Goal: Contribute content: Add original content to the website for others to see

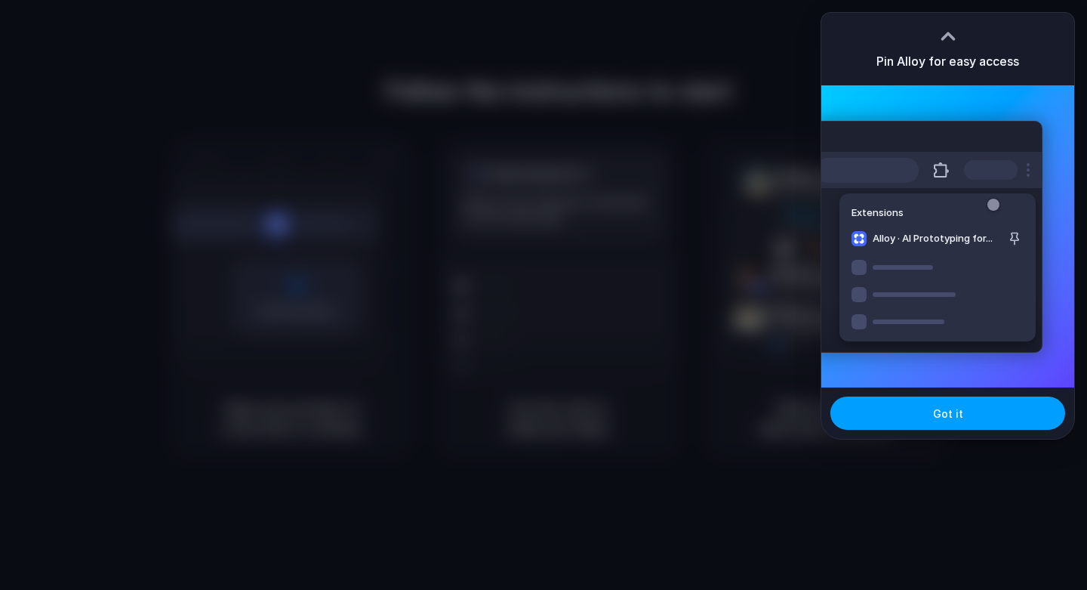
click at [943, 417] on span "Got it" at bounding box center [948, 414] width 30 height 16
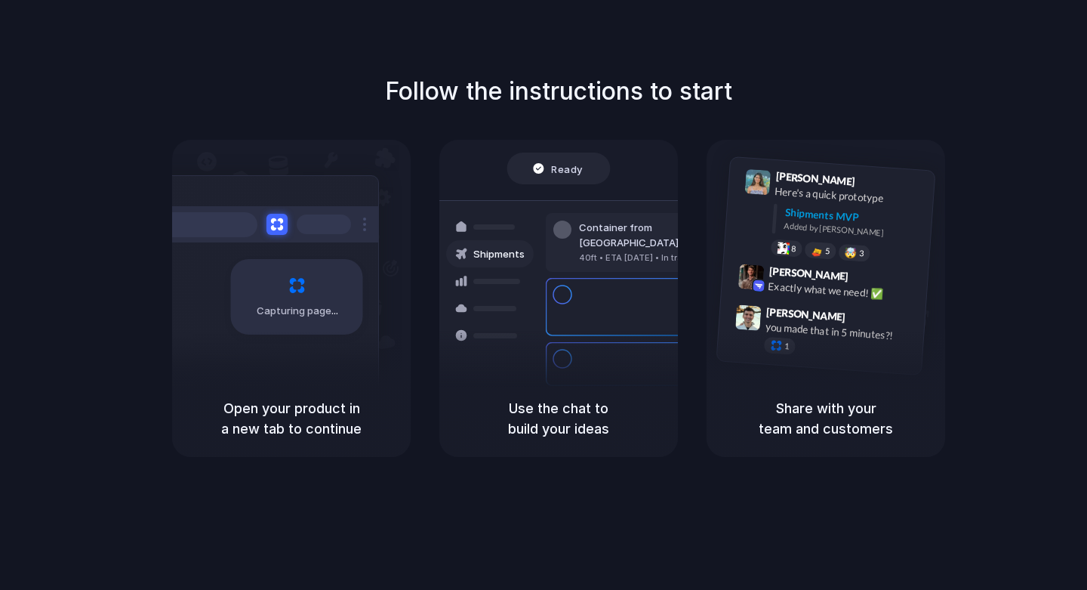
click at [137, 402] on div "Follow the instructions to start Capturing page Open your product in a new tab …" at bounding box center [558, 265] width 1087 height 384
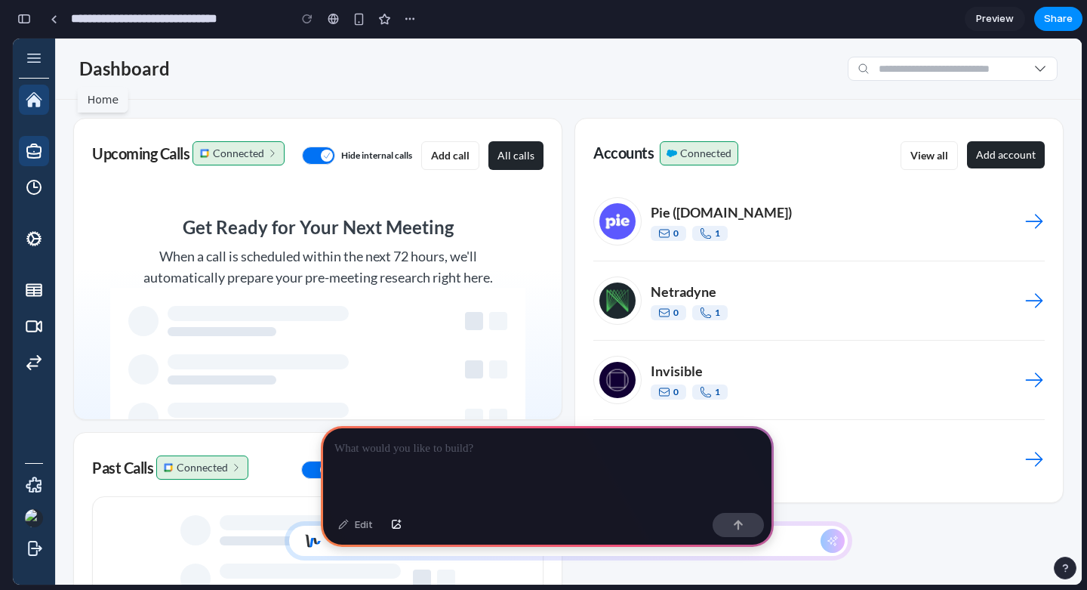
click at [35, 151] on icon "button" at bounding box center [34, 151] width 18 height 18
click at [508, 470] on div at bounding box center [547, 466] width 453 height 81
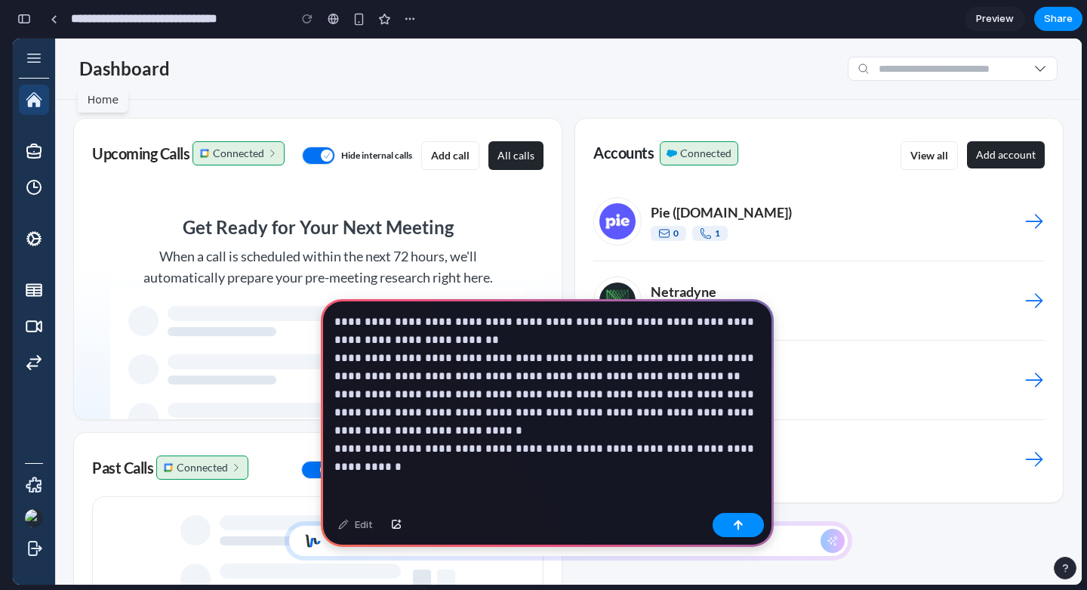
click at [618, 448] on p "**********" at bounding box center [548, 385] width 426 height 145
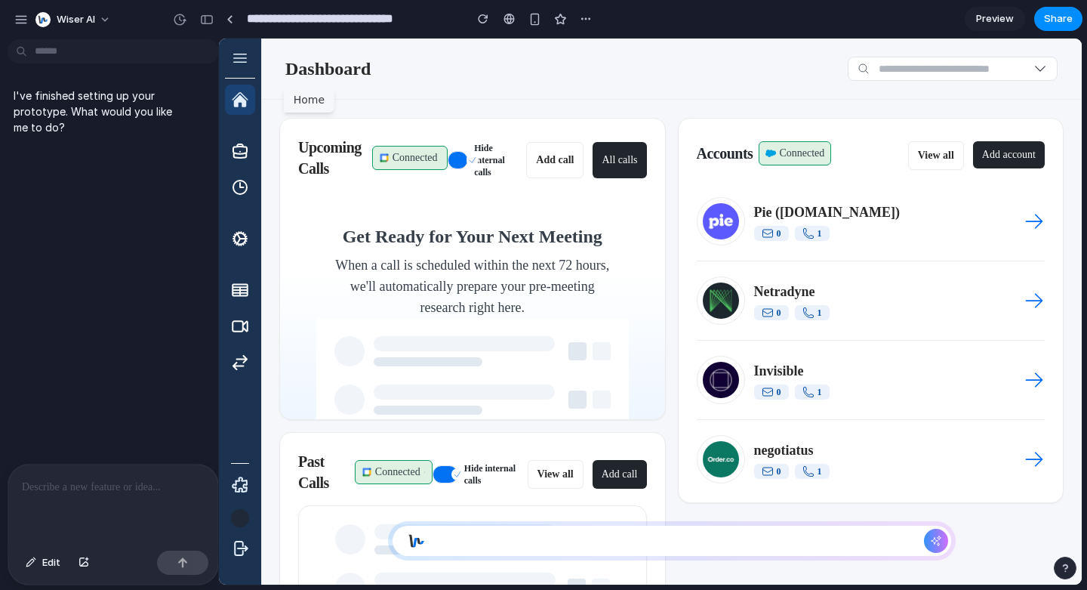
drag, startPoint x: 338, startPoint y: 176, endPoint x: 218, endPoint y: 169, distance: 120.3
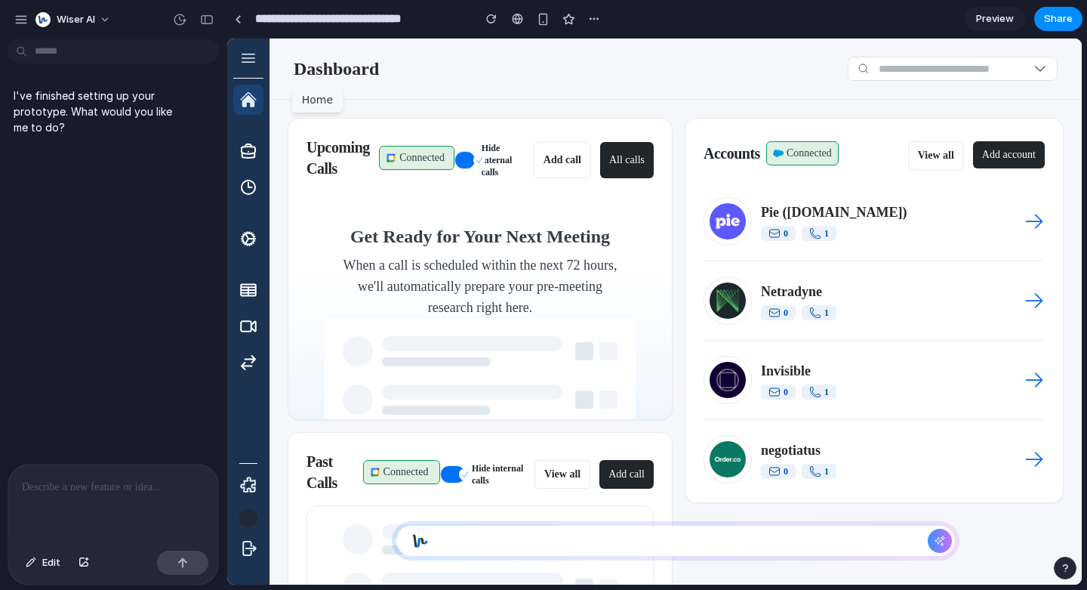
click at [68, 498] on div at bounding box center [113, 504] width 210 height 80
click at [65, 490] on p at bounding box center [113, 487] width 183 height 18
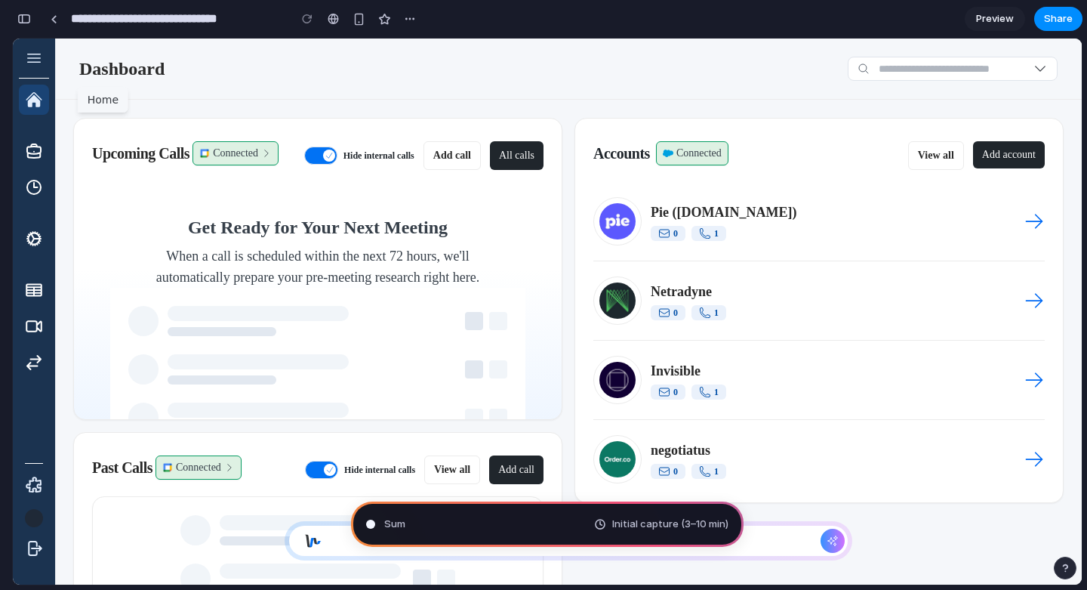
scroll to position [667, 0]
type input "**********"
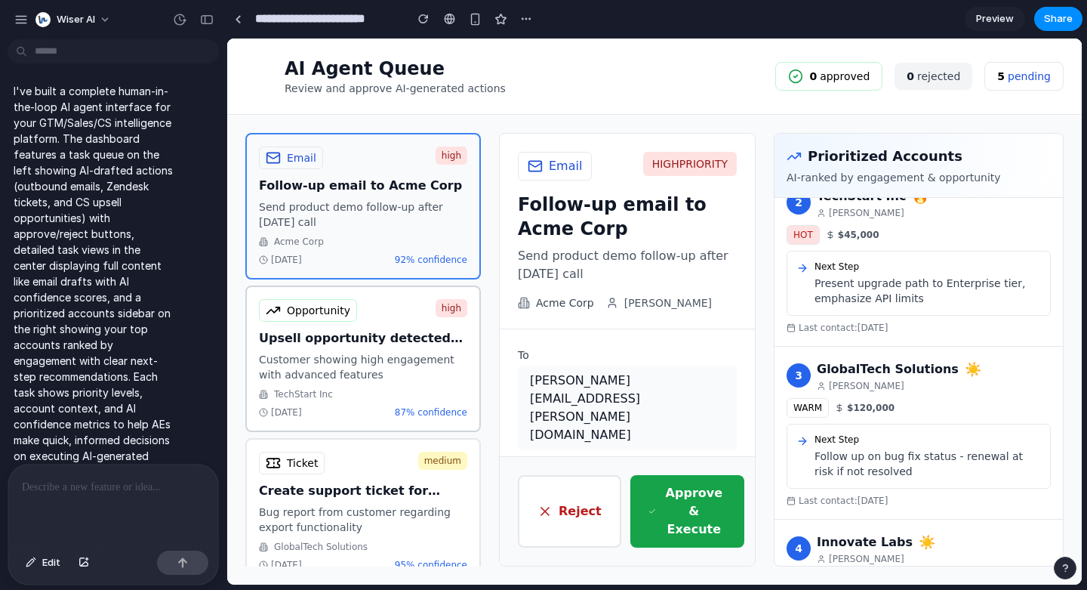
scroll to position [179, 0]
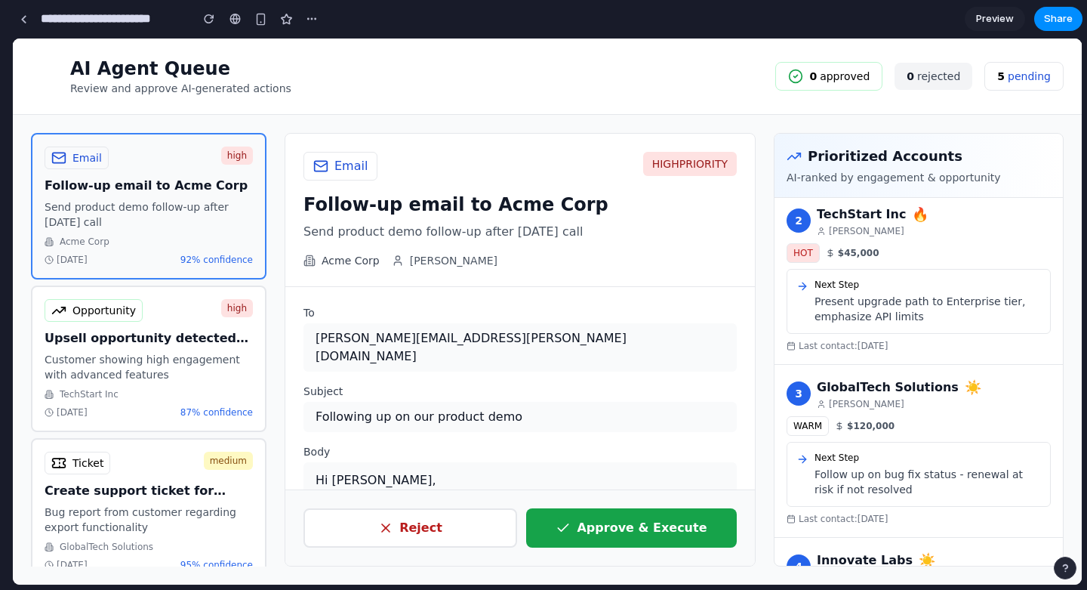
drag, startPoint x: 225, startPoint y: 303, endPoint x: 0, endPoint y: 322, distance: 225.8
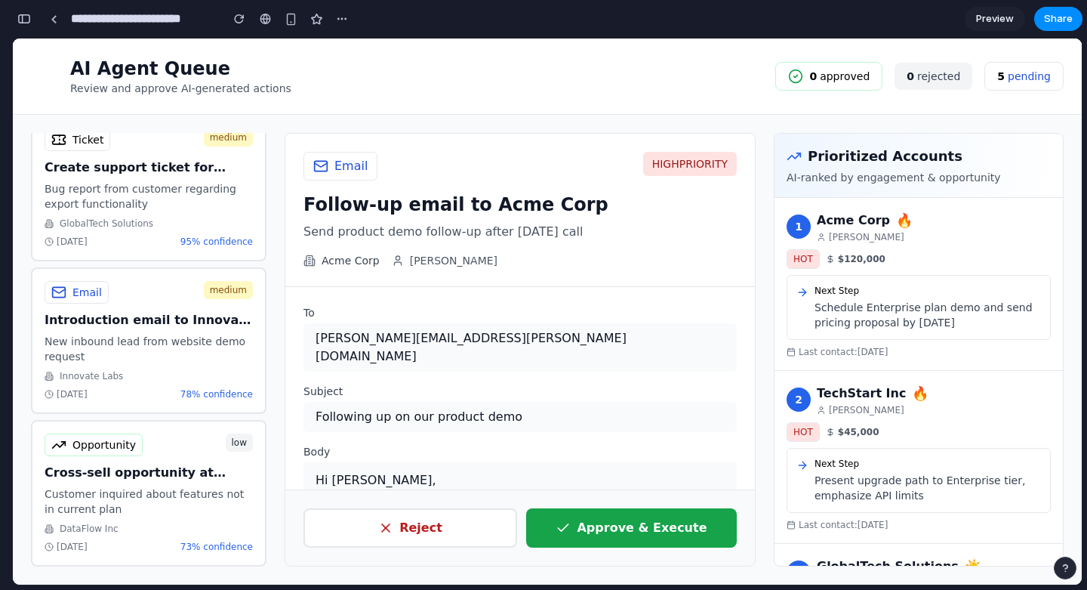
scroll to position [0, 0]
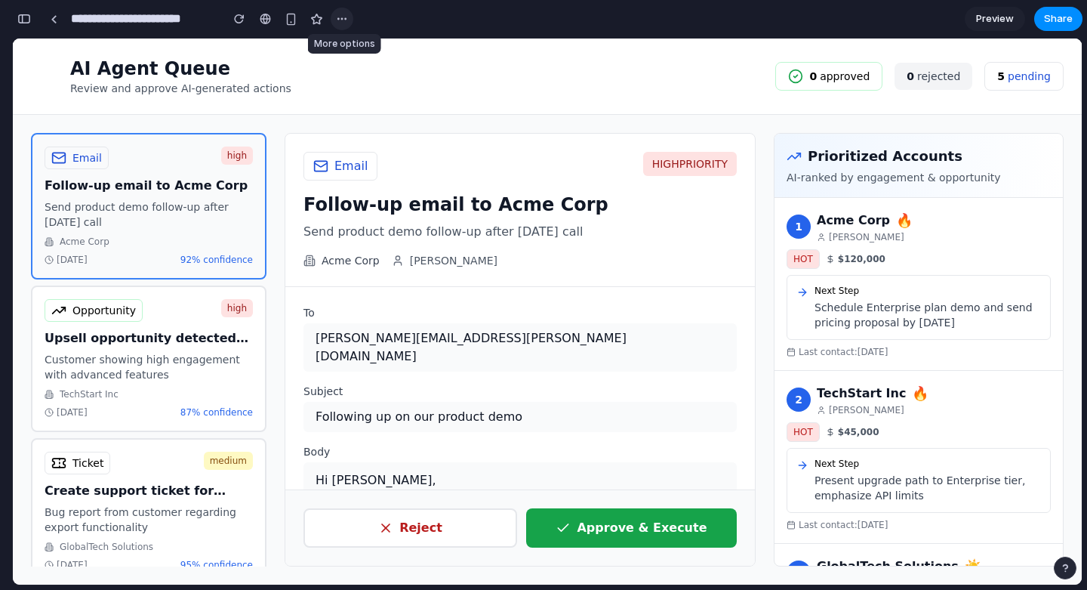
click at [348, 21] on button "button" at bounding box center [342, 19] width 23 height 23
click at [340, 22] on div "Duplicate Delete" at bounding box center [543, 295] width 1087 height 590
click at [57, 21] on link at bounding box center [53, 19] width 23 height 23
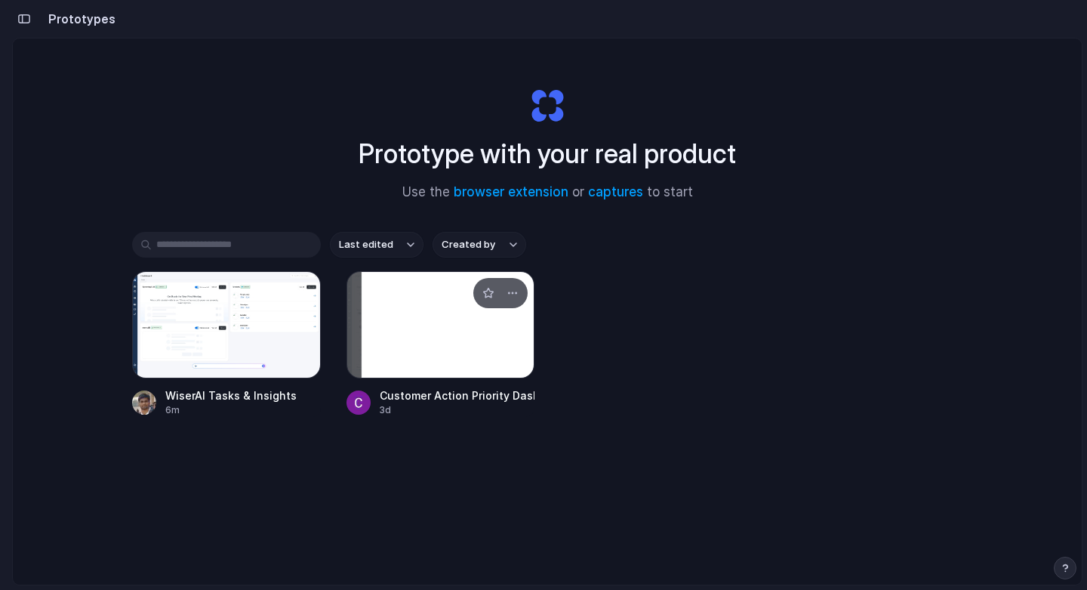
click at [428, 335] on div at bounding box center [441, 324] width 189 height 107
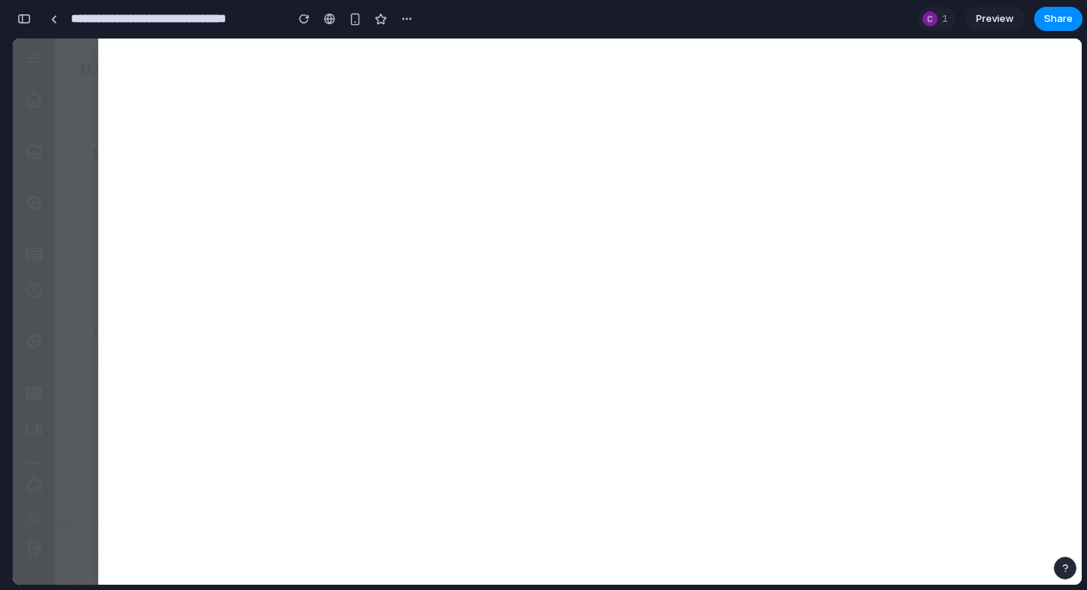
click at [79, 227] on div at bounding box center [547, 312] width 1069 height 546
click at [51, 25] on link at bounding box center [53, 19] width 23 height 23
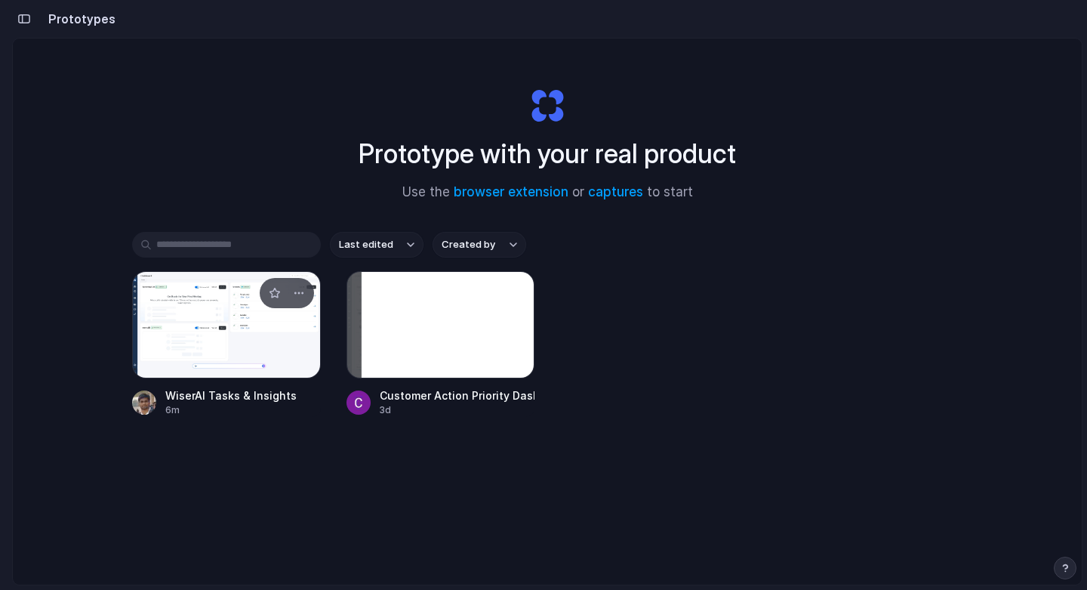
click at [220, 366] on div at bounding box center [226, 324] width 189 height 107
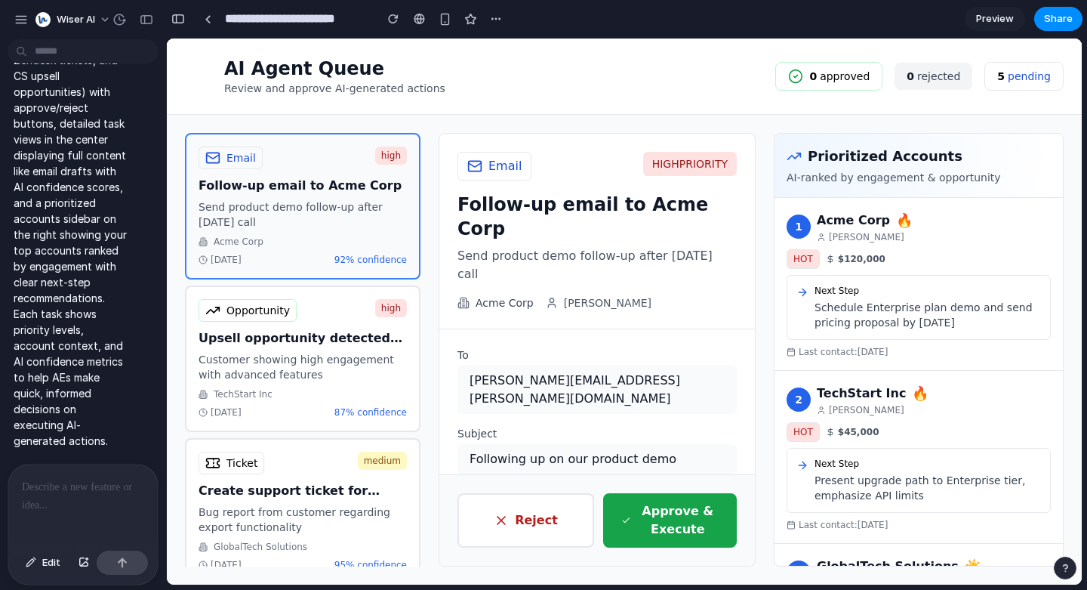
click at [86, 242] on p "I've built a complete human-in-the-loop AI agent interface for your GTM/Sales/C…" at bounding box center [70, 171] width 113 height 555
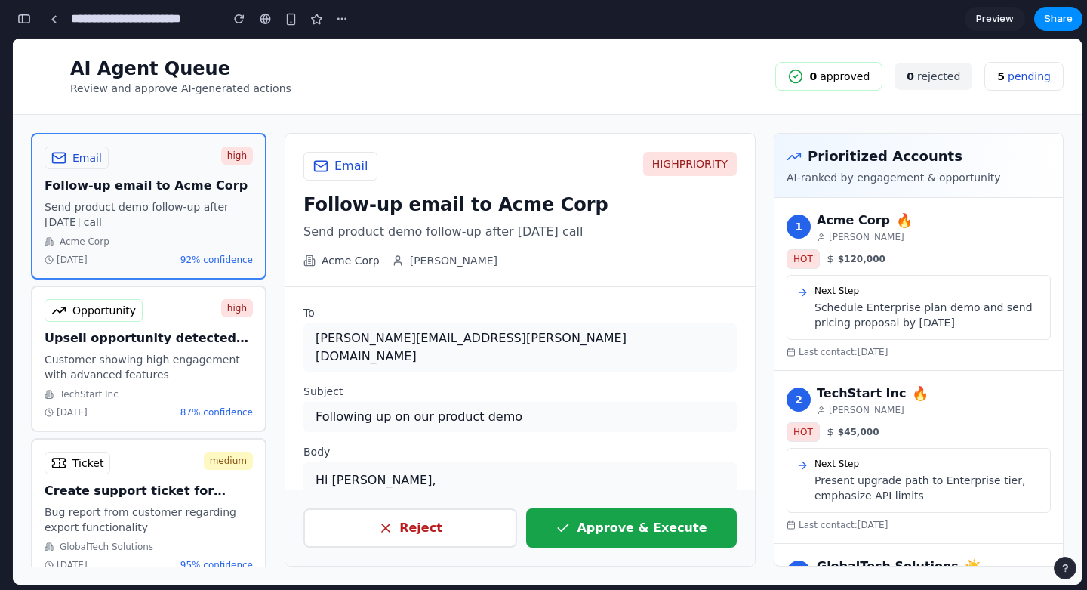
click at [23, 17] on div "button" at bounding box center [24, 19] width 14 height 11
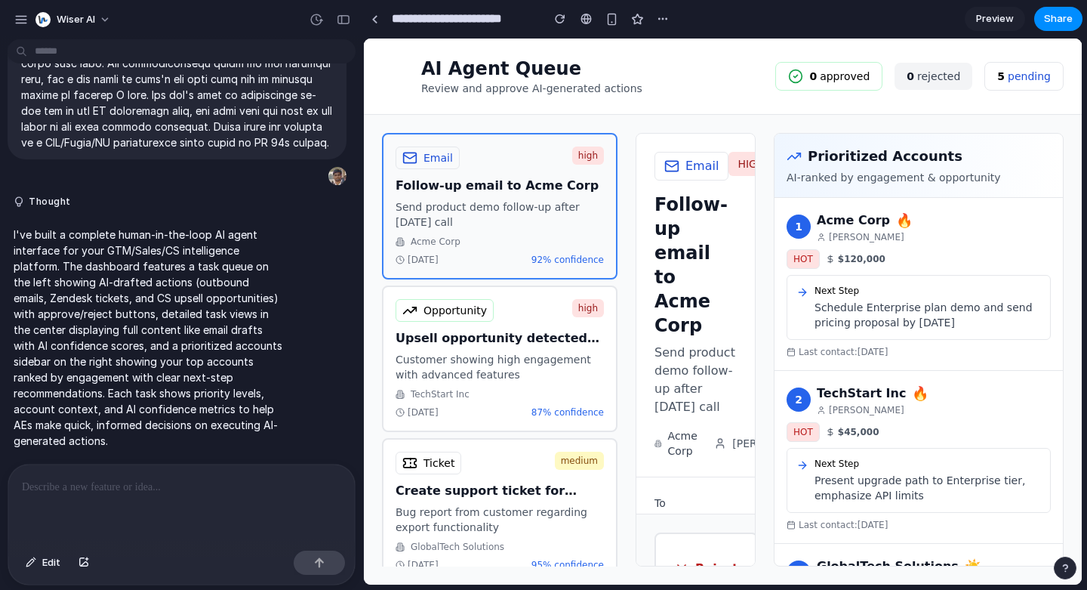
scroll to position [238, 0]
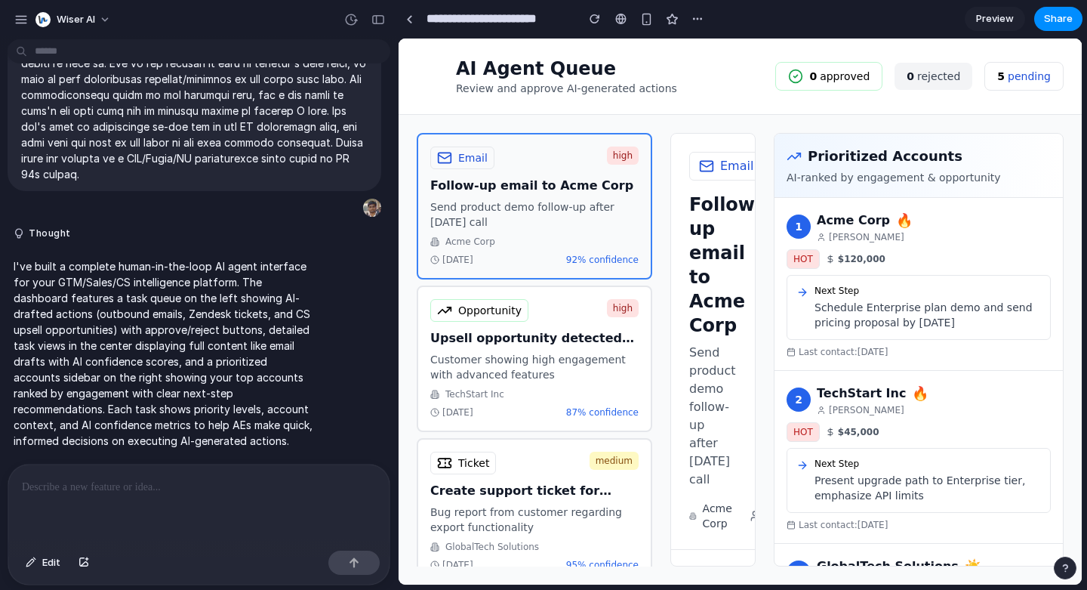
drag, startPoint x: 226, startPoint y: 158, endPoint x: 398, endPoint y: 156, distance: 172.2
click at [134, 482] on p at bounding box center [199, 487] width 354 height 18
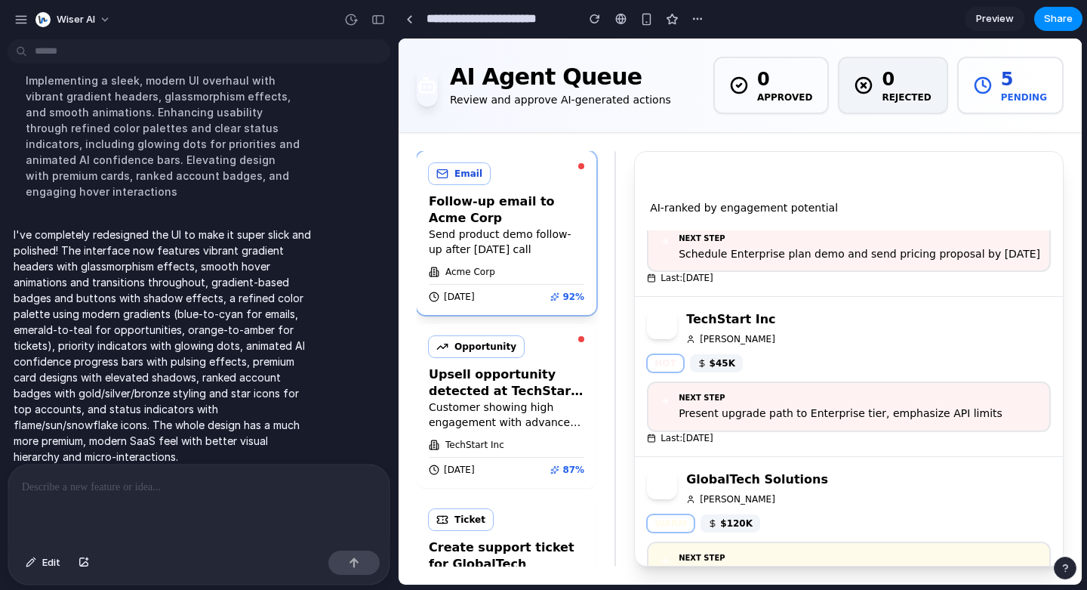
scroll to position [0, 0]
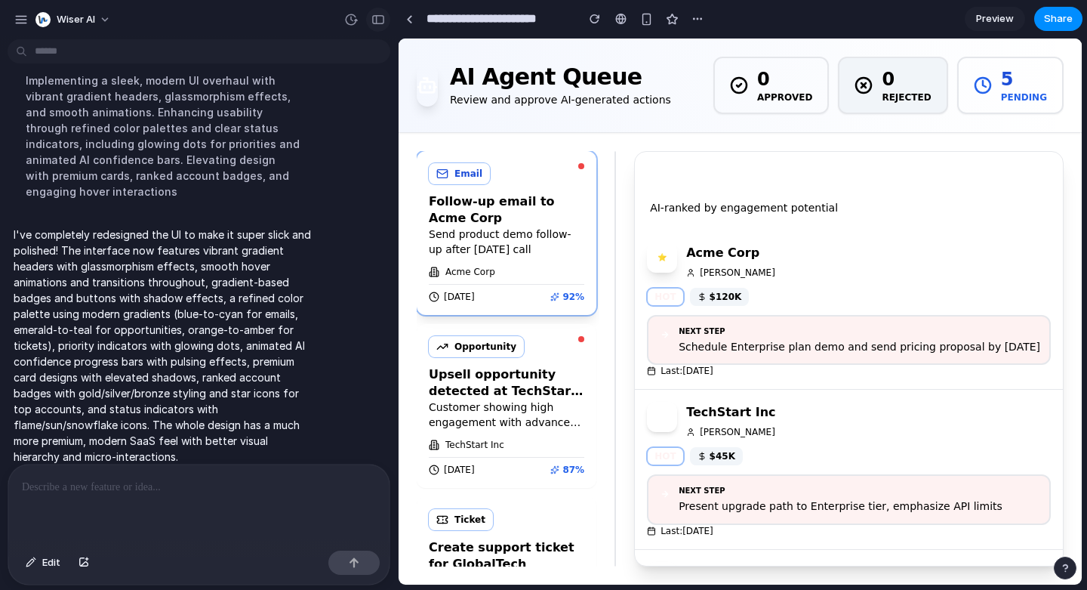
click at [385, 15] on button "button" at bounding box center [378, 20] width 24 height 24
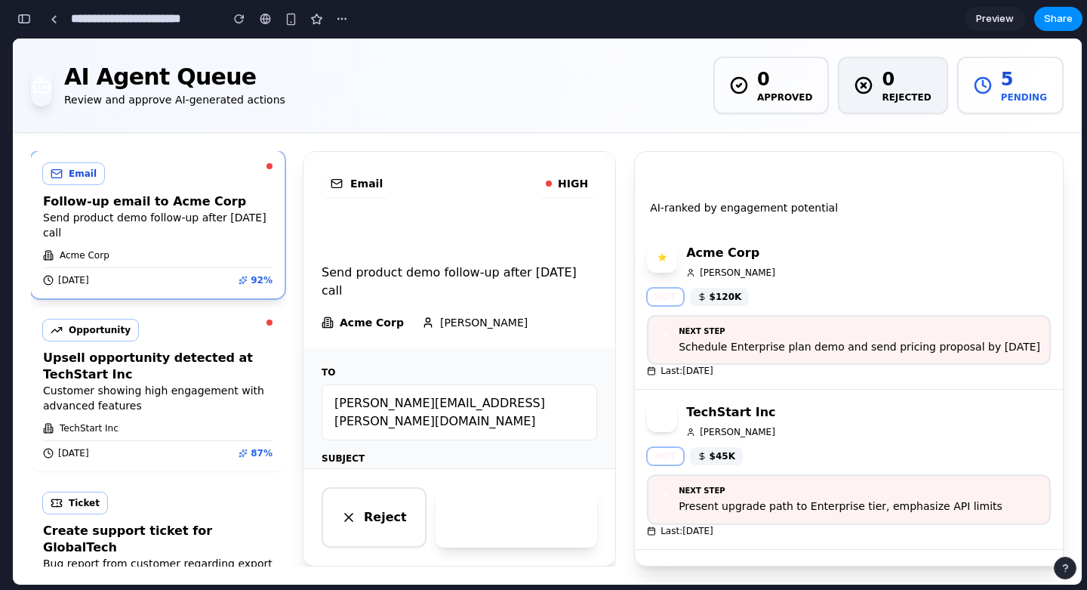
click at [25, 18] on div "button" at bounding box center [24, 19] width 14 height 11
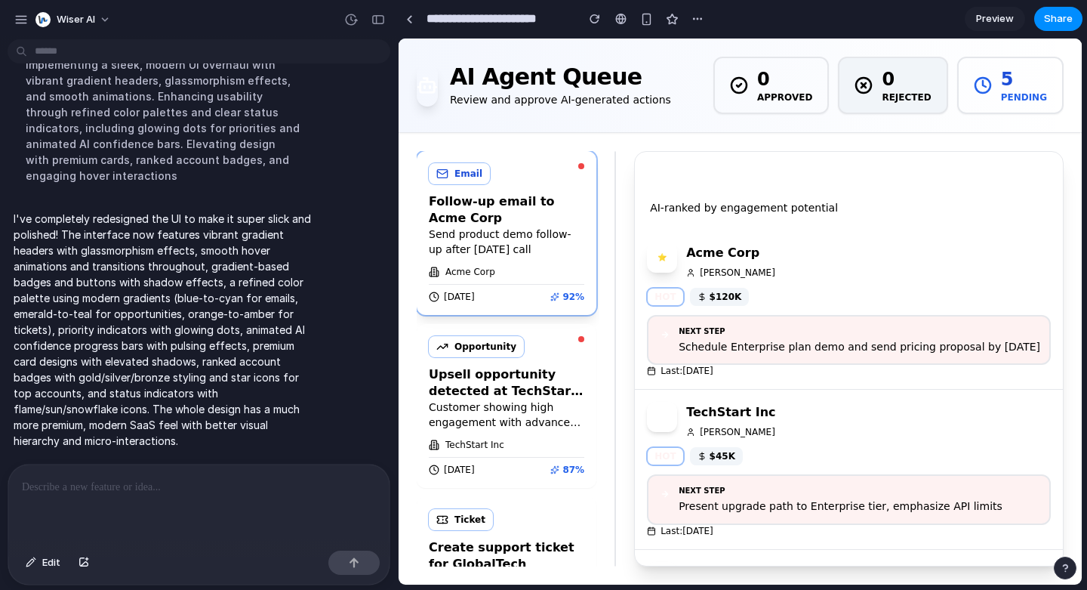
scroll to position [748, 0]
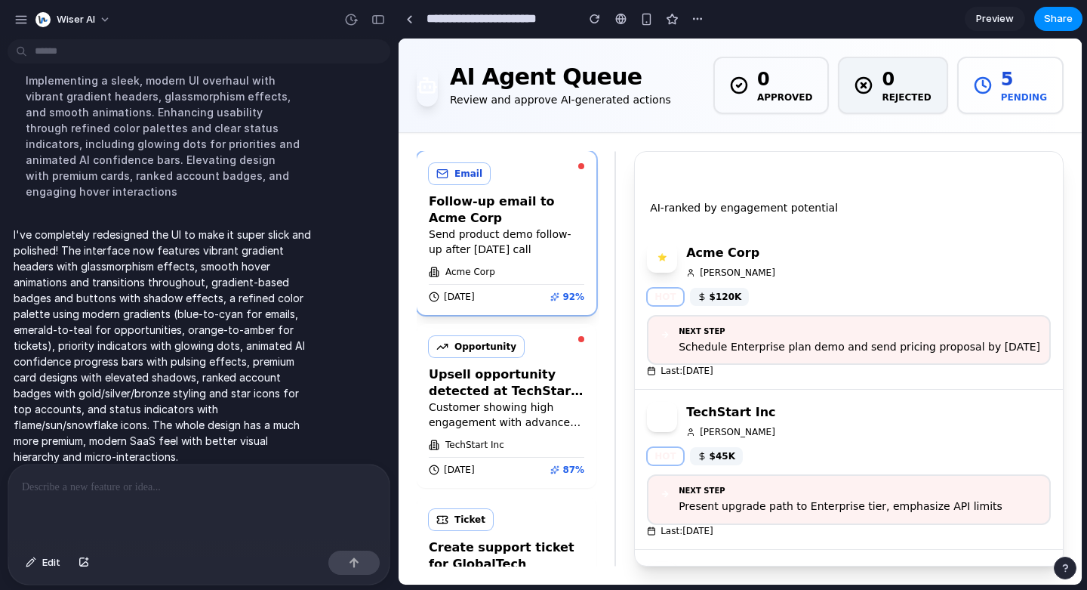
click at [171, 492] on p at bounding box center [199, 487] width 354 height 18
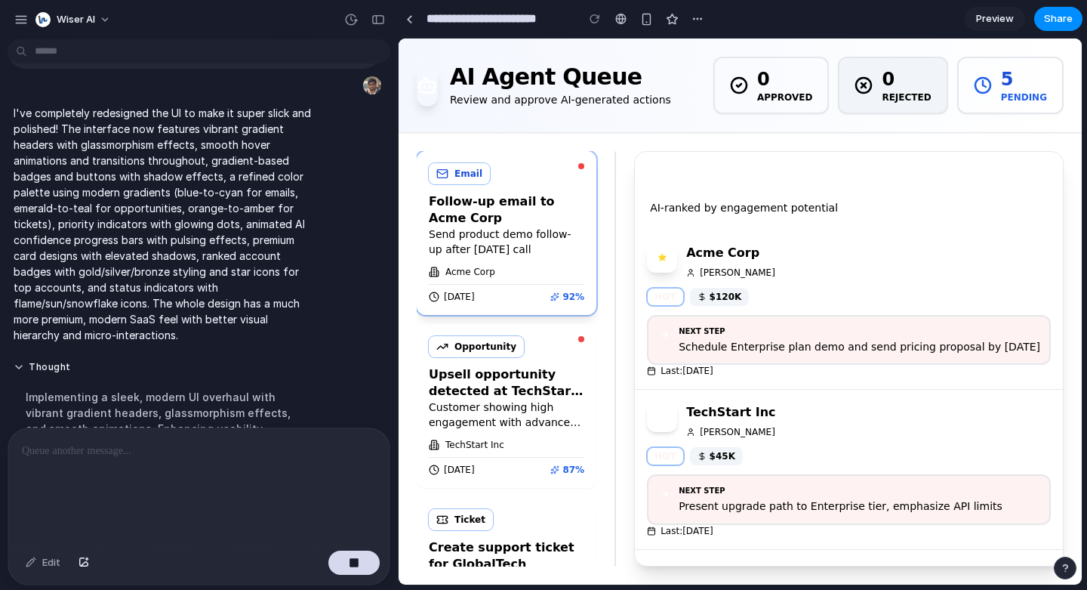
scroll to position [967, 0]
